Goal: Check status: Check status

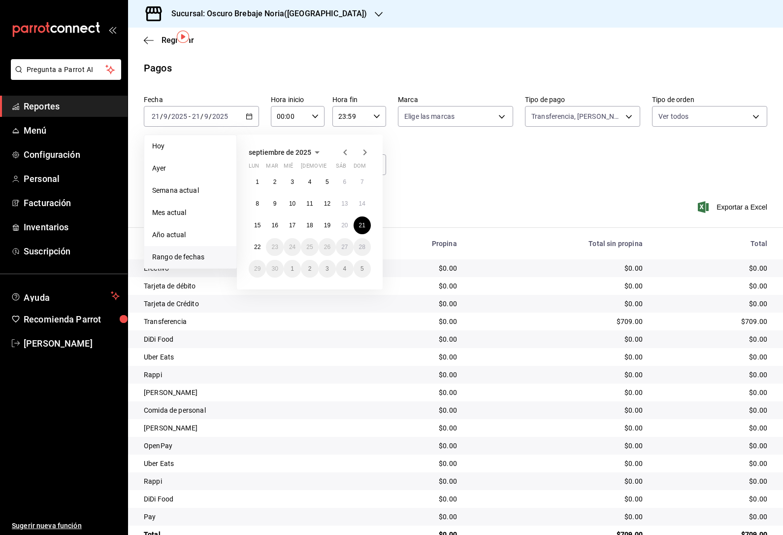
scroll to position [32, 0]
click at [312, 222] on abbr "18" at bounding box center [309, 225] width 6 height 7
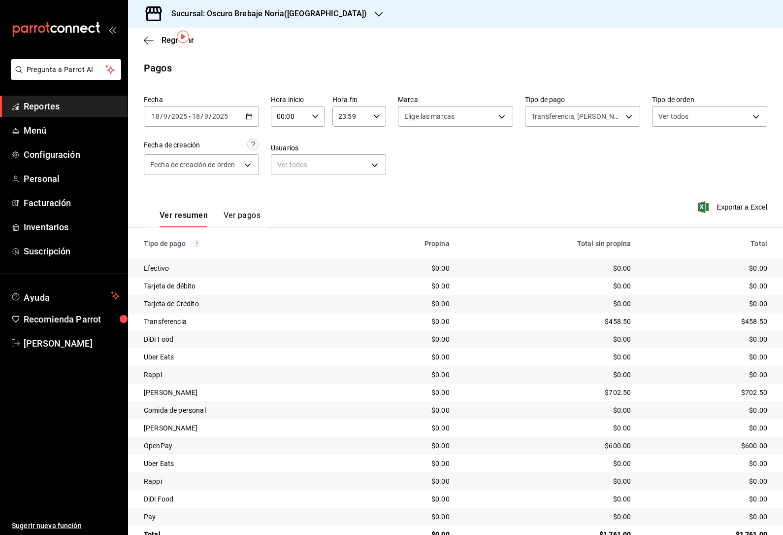
click at [608, 77] on body "Pregunta a Parrot AI Reportes Menú Configuración Personal Facturación Inventari…" at bounding box center [391, 267] width 783 height 535
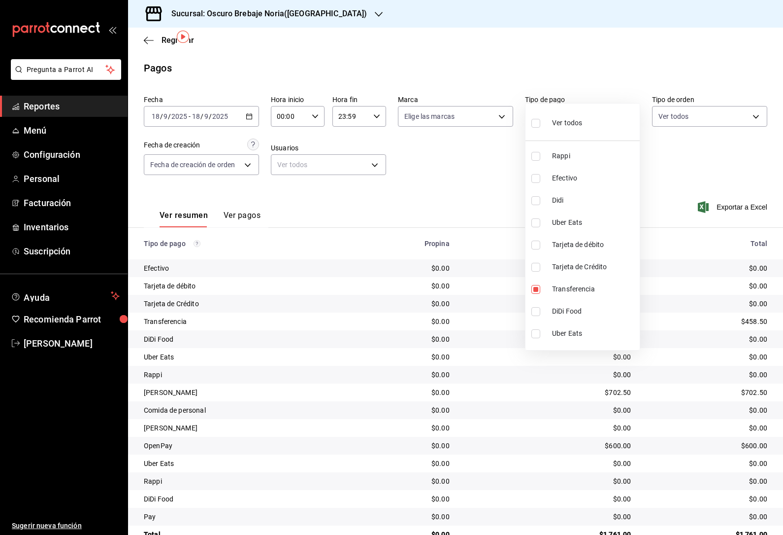
click at [536, 291] on input "checkbox" at bounding box center [536, 289] width 9 height 9
checkbox input "false"
type input "9036bff5-9e14-4a90-8edc-1c8189a9defc,c250710a-3bbc-4fb8-a73e-441cd290d040,71d7e…"
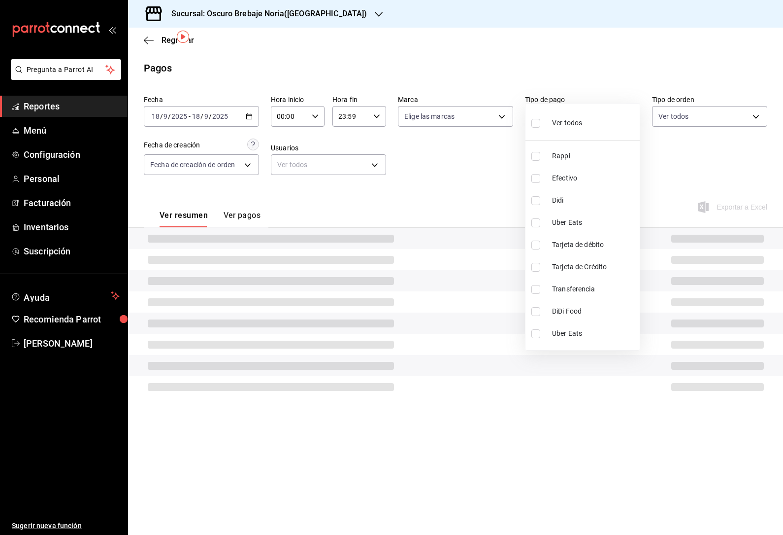
click at [539, 243] on input "checkbox" at bounding box center [536, 244] width 9 height 9
checkbox input "true"
type input "9036bff5-9e14-4a90-8edc-1c8189a9defc,c250710a-3bbc-4fb8-a73e-441cd290d040,71d7e…"
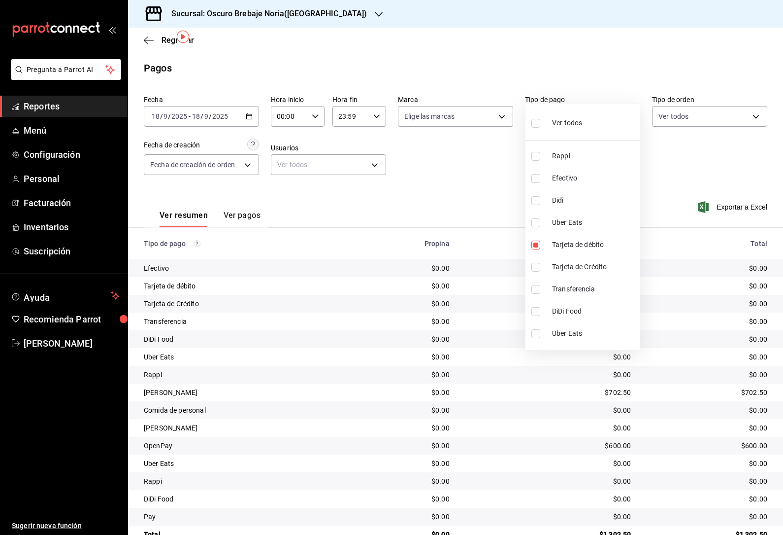
click at [540, 244] on label at bounding box center [538, 244] width 13 height 9
click at [540, 244] on input "checkbox" at bounding box center [536, 244] width 9 height 9
checkbox input "true"
type input "9036bff5-9e14-4a90-8edc-1c8189a9defc,c250710a-3bbc-4fb8-a73e-441cd290d040,71d7e…"
click at [535, 267] on input "checkbox" at bounding box center [536, 267] width 9 height 9
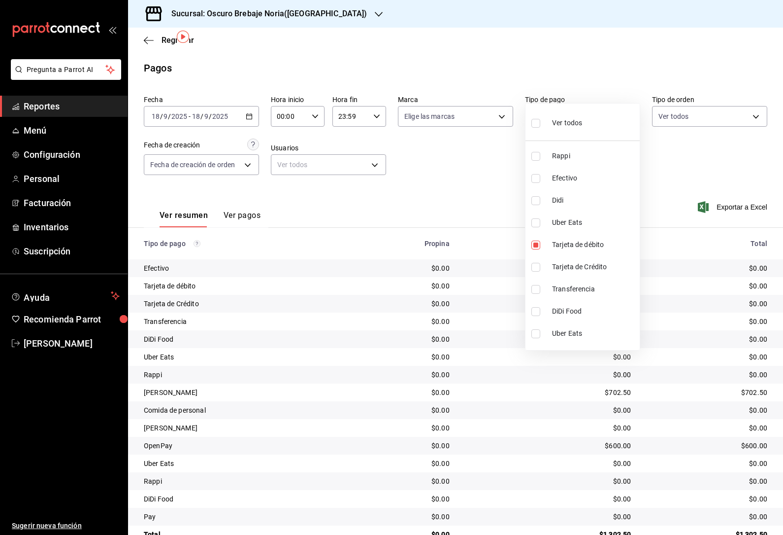
checkbox input "true"
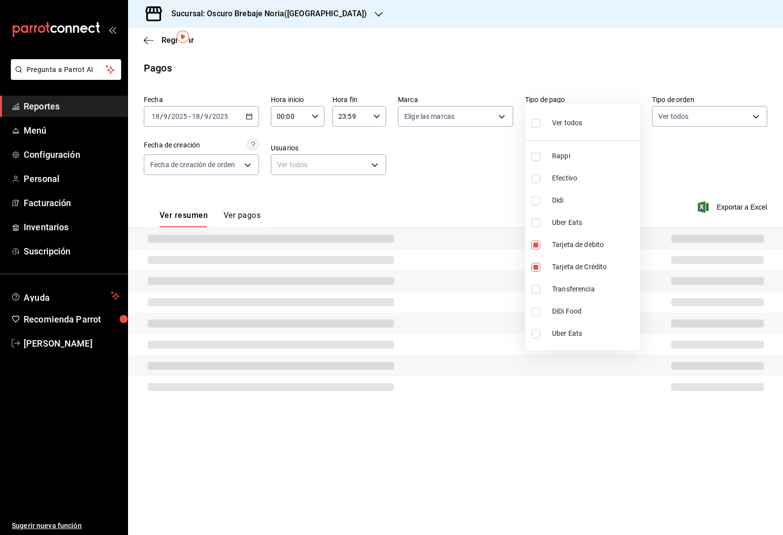
type input "9036bff5-9e14-4a90-8edc-1c8189a9defc,c250710a-3bbc-4fb8-a73e-441cd290d040,71d7e…"
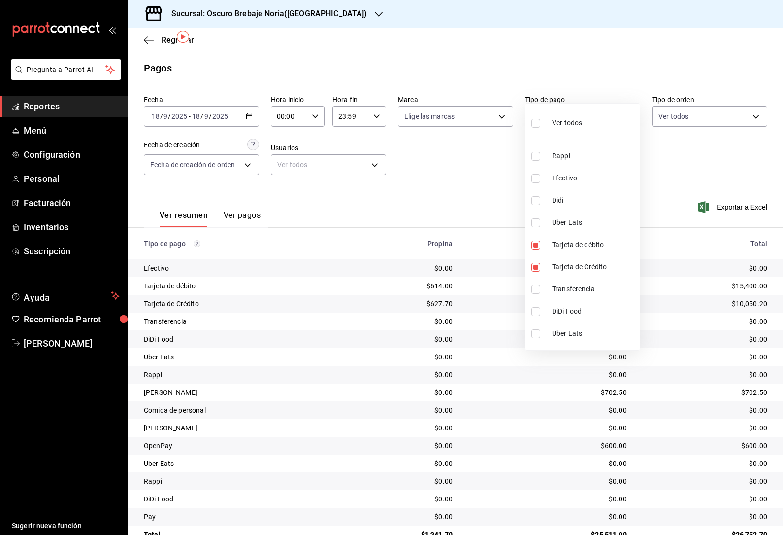
click at [698, 155] on div at bounding box center [391, 267] width 783 height 535
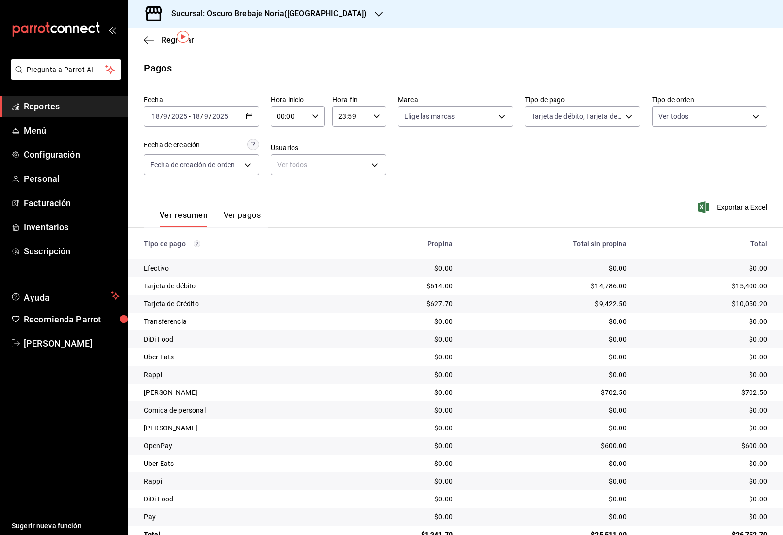
click at [607, 87] on body "Pregunta a Parrot AI Reportes Menú Configuración Personal Facturación Inventari…" at bounding box center [391, 267] width 783 height 535
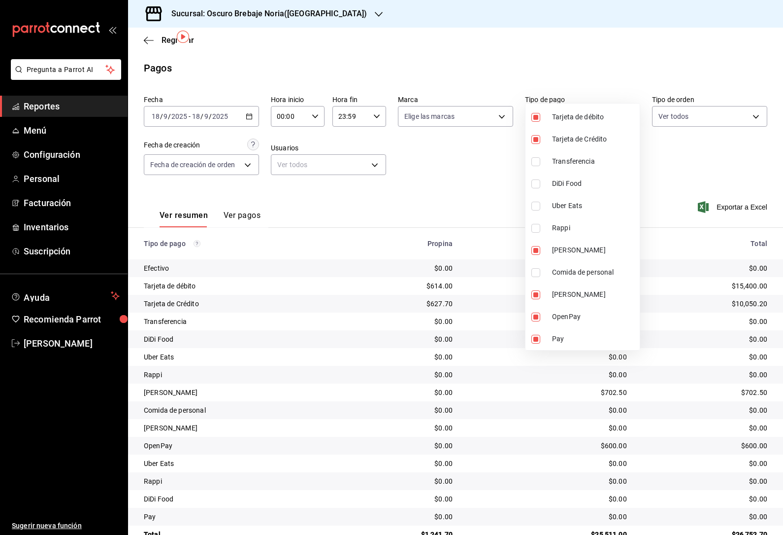
scroll to position [128, 0]
click at [532, 252] on input "checkbox" at bounding box center [536, 250] width 9 height 9
checkbox input "false"
type input "c250710a-3bbc-4fb8-a73e-441cd290d040,71d7e921-7356-4831-9091-d4a1d27cd1ee,1d06b…"
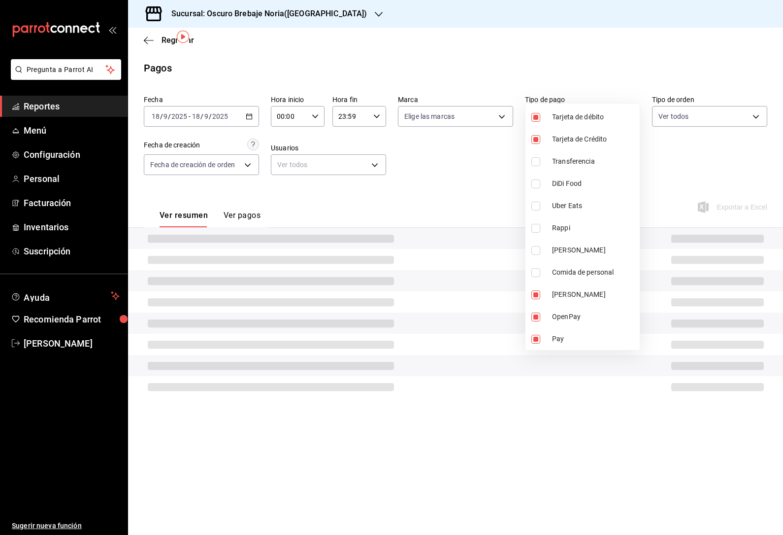
click at [537, 294] on input "checkbox" at bounding box center [536, 294] width 9 height 9
checkbox input "false"
type input "71d7e921-7356-4831-9091-d4a1d27cd1ee,1d06b7ad-349a-4578-b3cf-51399062e0c6,5b801…"
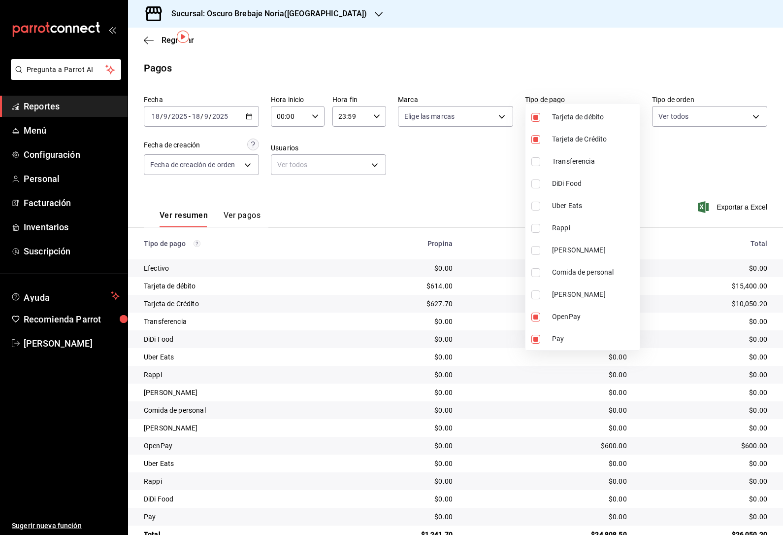
click at [537, 316] on input "checkbox" at bounding box center [536, 316] width 9 height 9
checkbox input "false"
type input "1d06b7ad-349a-4578-b3cf-51399062e0c6,5b801cea-b985-49b5-aa89-f9c2f84b2513,329b3…"
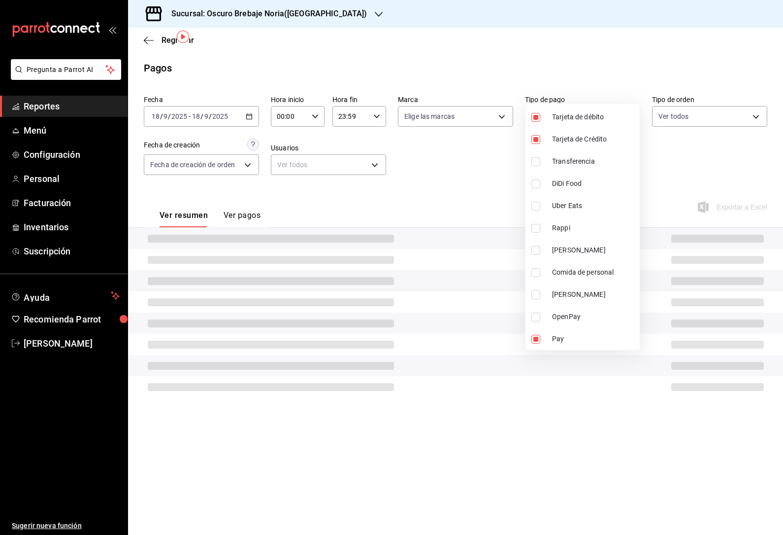
click at [537, 337] on input "checkbox" at bounding box center [536, 339] width 9 height 9
checkbox input "false"
type input "5b801cea-b985-49b5-aa89-f9c2f84b2513,329b341a-7119-4ad0-ae81-c2819ddf2001"
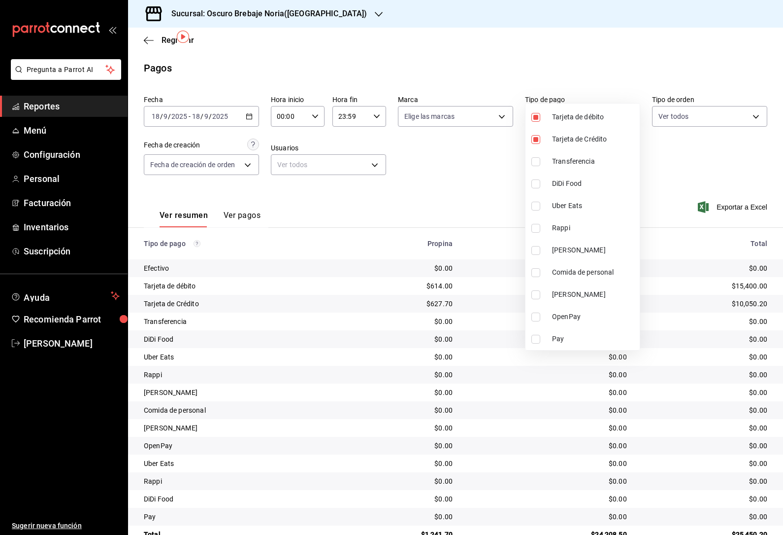
click at [700, 162] on div at bounding box center [391, 267] width 783 height 535
